Goal: Transaction & Acquisition: Purchase product/service

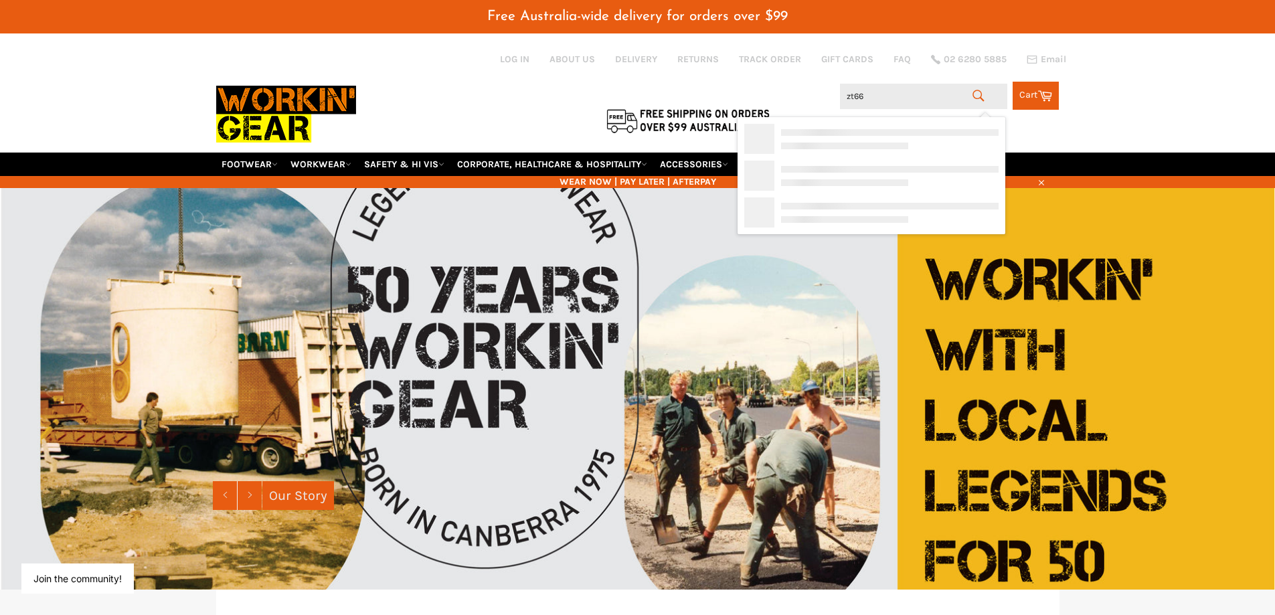
type input "zt667"
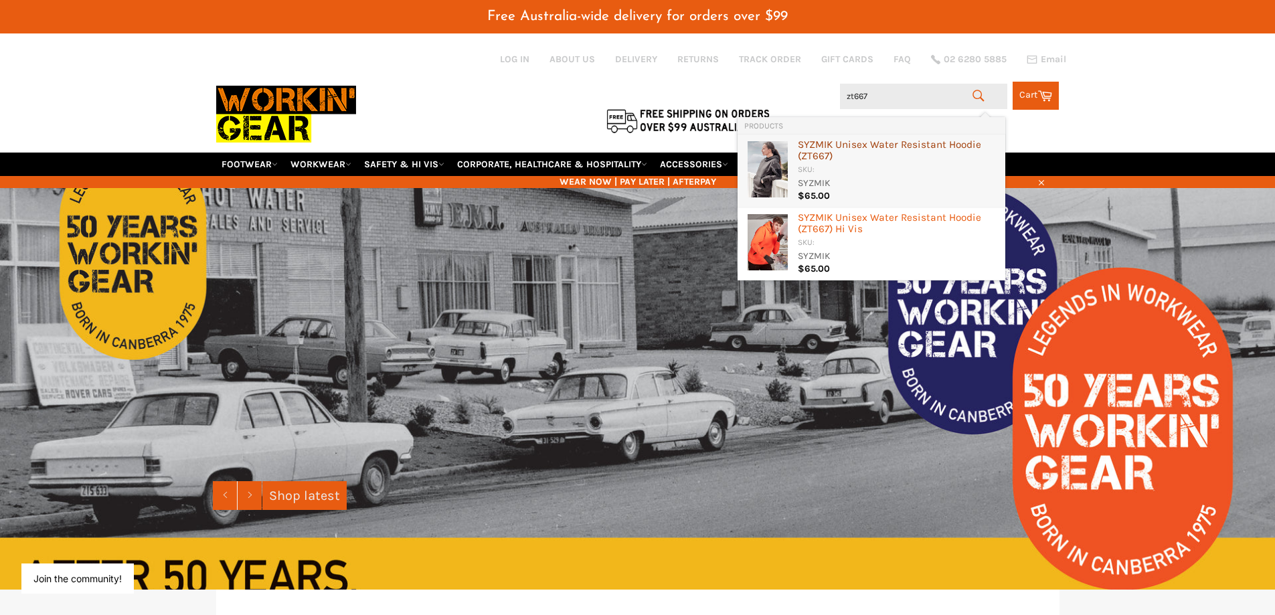
click at [840, 145] on div "SYZMIK Unisex Water Resistant Hoodie ( ZT667 )" at bounding box center [898, 151] width 201 height 25
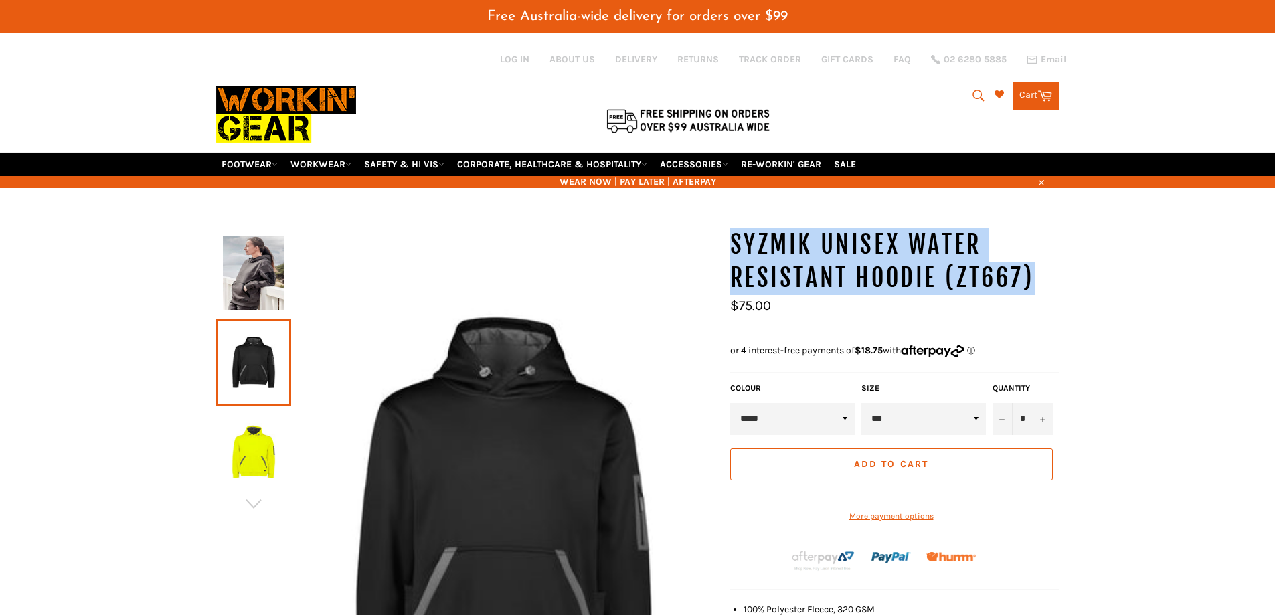
drag, startPoint x: 733, startPoint y: 205, endPoint x: 1039, endPoint y: 280, distance: 314.8
click at [1039, 280] on h1 "SYZMIK Unisex Water Resistant Hoodie (ZT667)" at bounding box center [894, 261] width 329 height 66
copy h1 "SYZMIK Unisex Water Resistant Hoodie (ZT667)"
click at [973, 89] on icon "submit" at bounding box center [978, 95] width 15 height 15
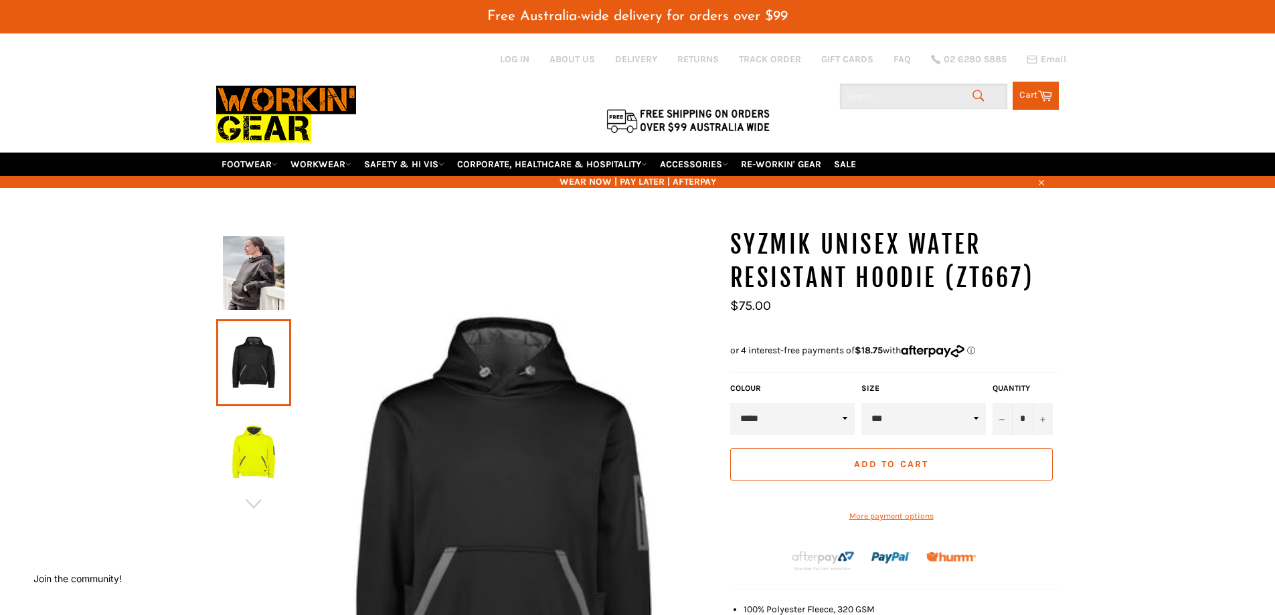
click at [872, 100] on input "Search" at bounding box center [923, 96] width 167 height 25
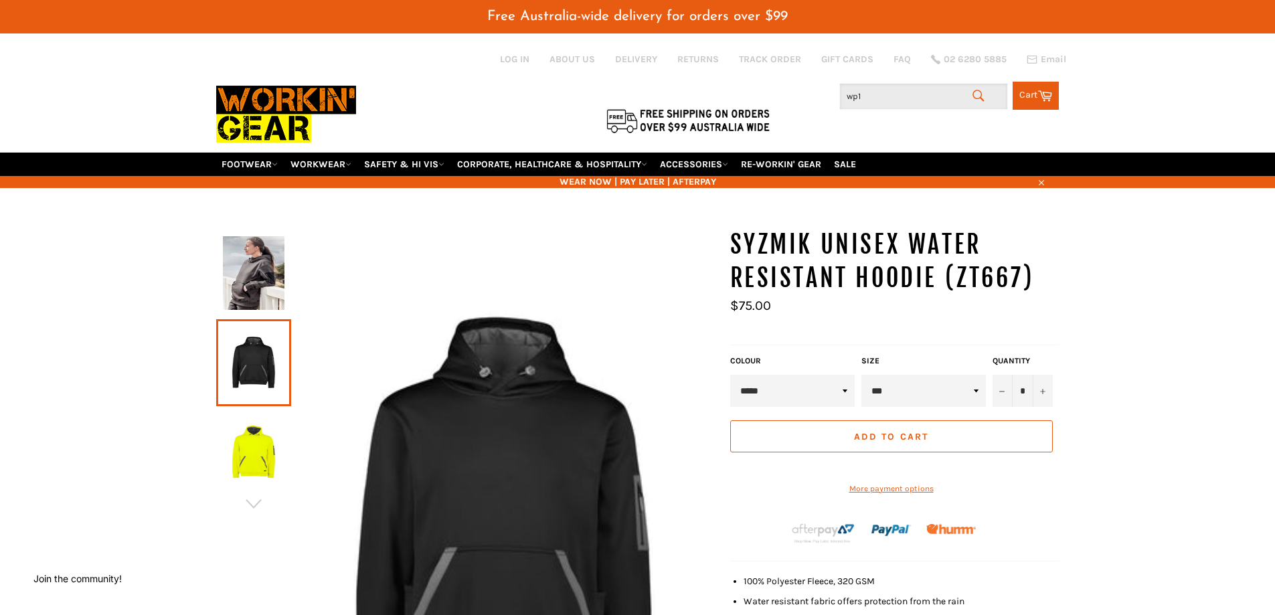
drag, startPoint x: 873, startPoint y: 98, endPoint x: 816, endPoint y: 95, distance: 57.0
click at [816, 95] on div "Search wp1 Search Cart Cart 0 items" at bounding box center [918, 92] width 281 height 35
drag, startPoint x: 901, startPoint y: 94, endPoint x: 795, endPoint y: 99, distance: 106.5
click at [795, 99] on div "Search bshc1130 Search Cart Cart 0 items" at bounding box center [918, 92] width 281 height 35
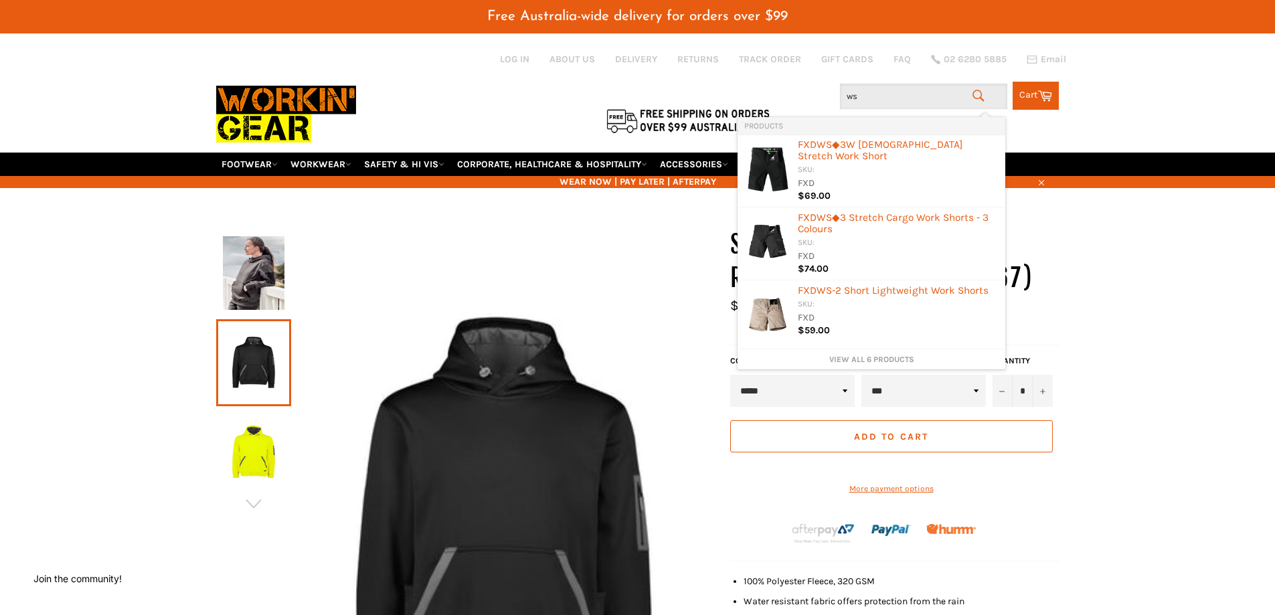
type input "ws1"
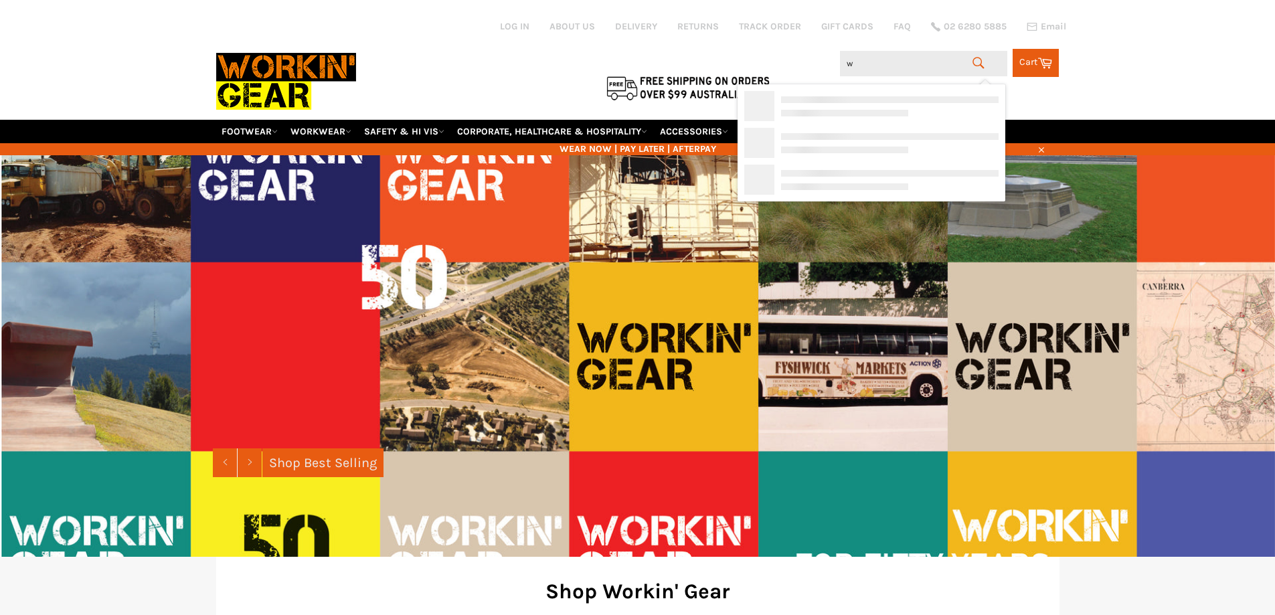
type input "ws"
